Goal: Navigation & Orientation: Find specific page/section

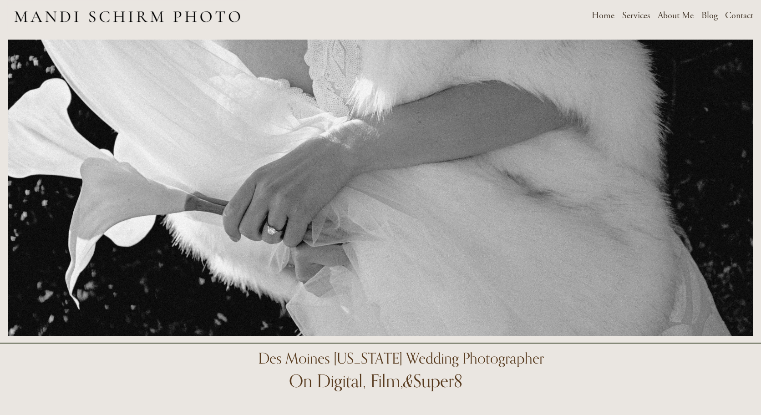
click at [0, 0] on span "Weddings" at bounding box center [0, 0] width 0 height 0
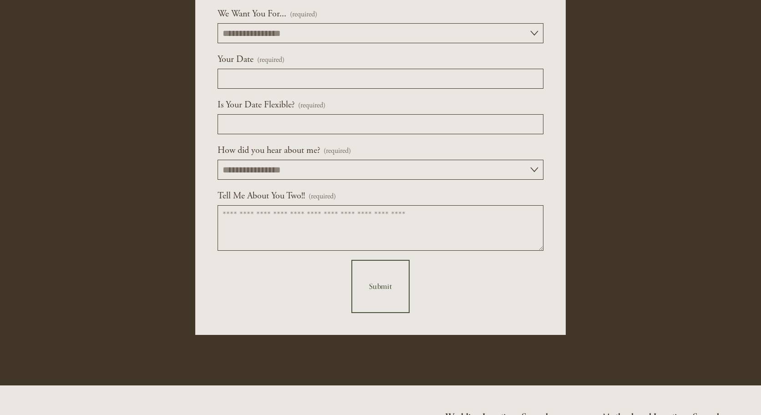
scroll to position [3687, 0]
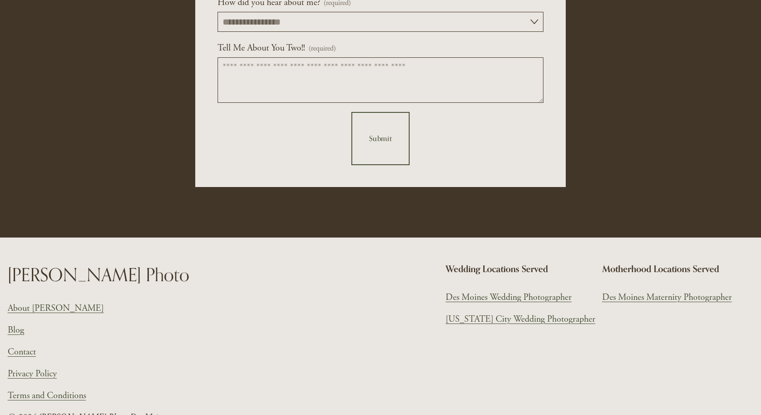
click at [25, 316] on link "About [PERSON_NAME]" at bounding box center [56, 308] width 96 height 15
